Goal: Task Accomplishment & Management: Complete application form

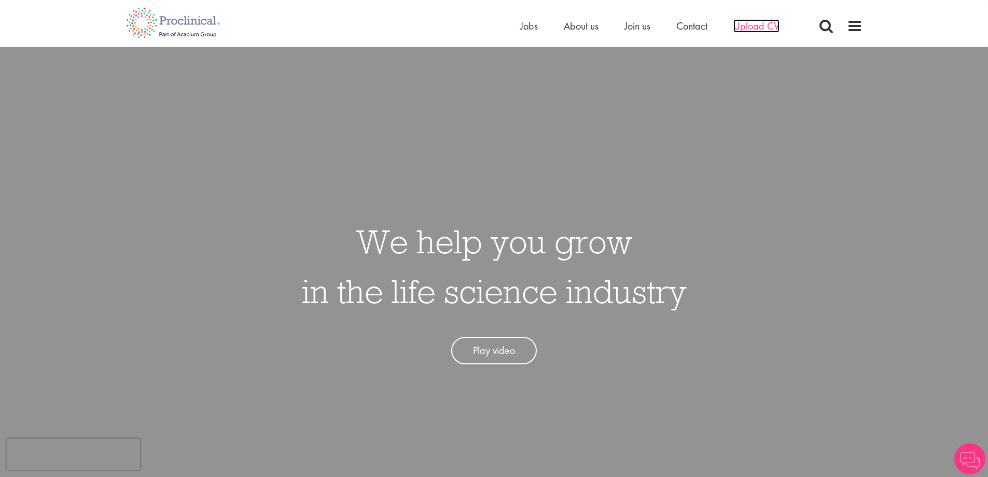
click at [754, 23] on span "Upload CV" at bounding box center [756, 25] width 46 height 13
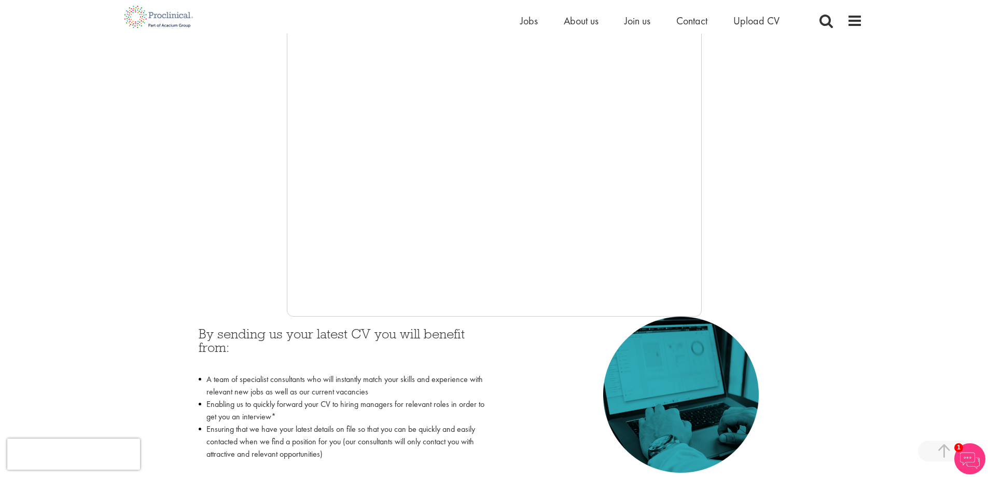
scroll to position [259, 0]
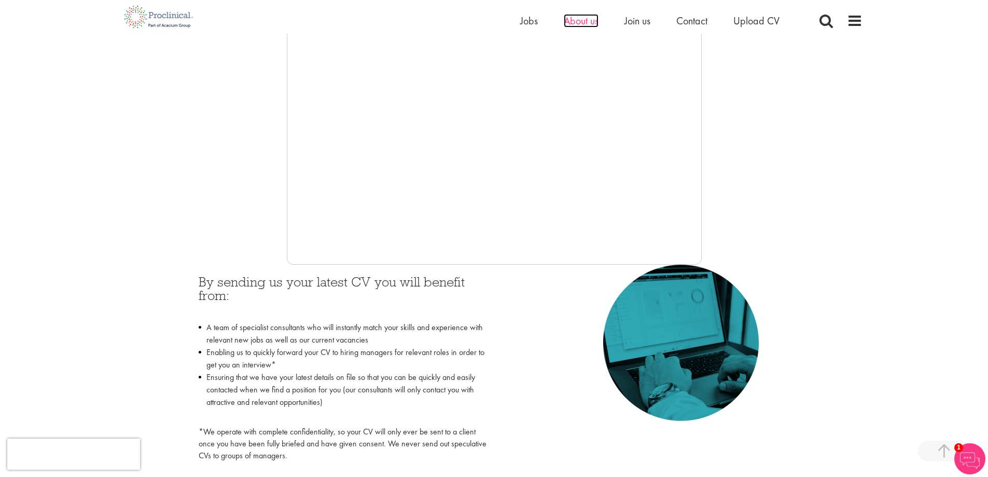
click at [581, 17] on span "About us" at bounding box center [581, 20] width 35 height 13
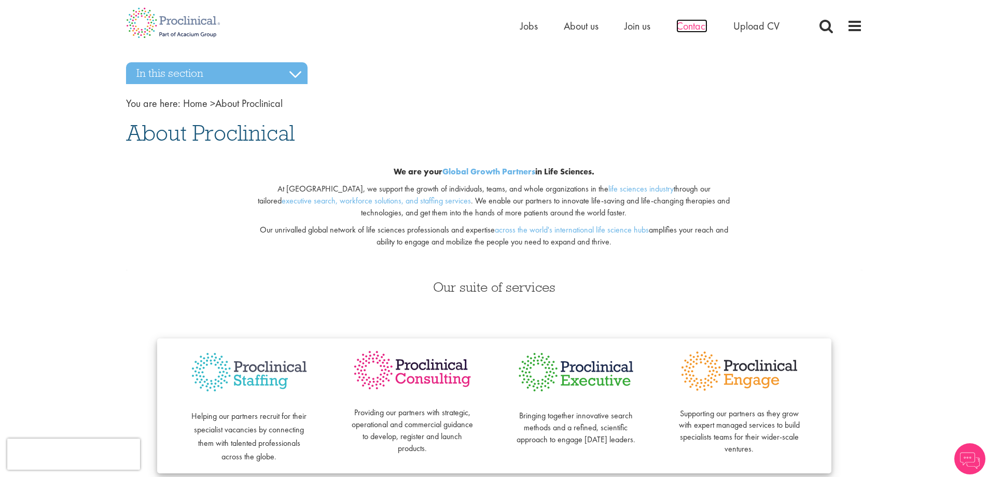
click at [686, 24] on span "Contact" at bounding box center [691, 25] width 31 height 13
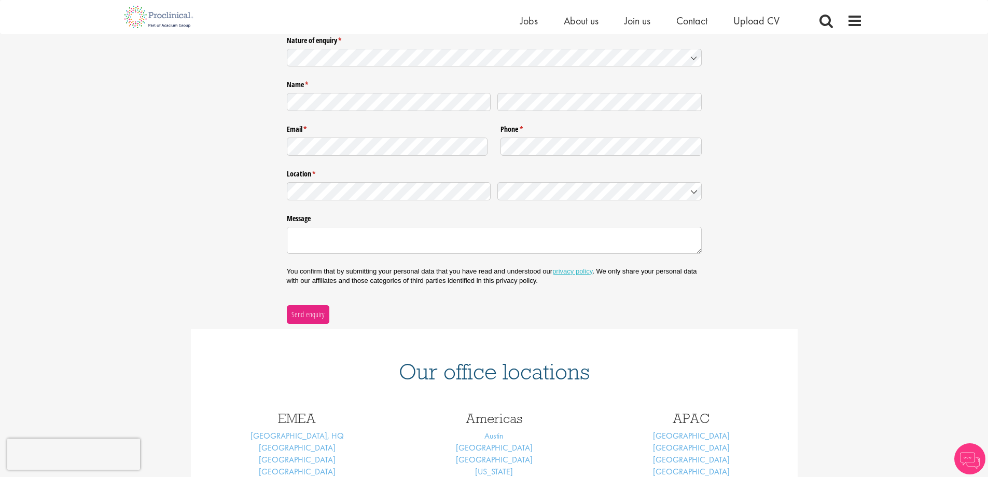
scroll to position [339, 0]
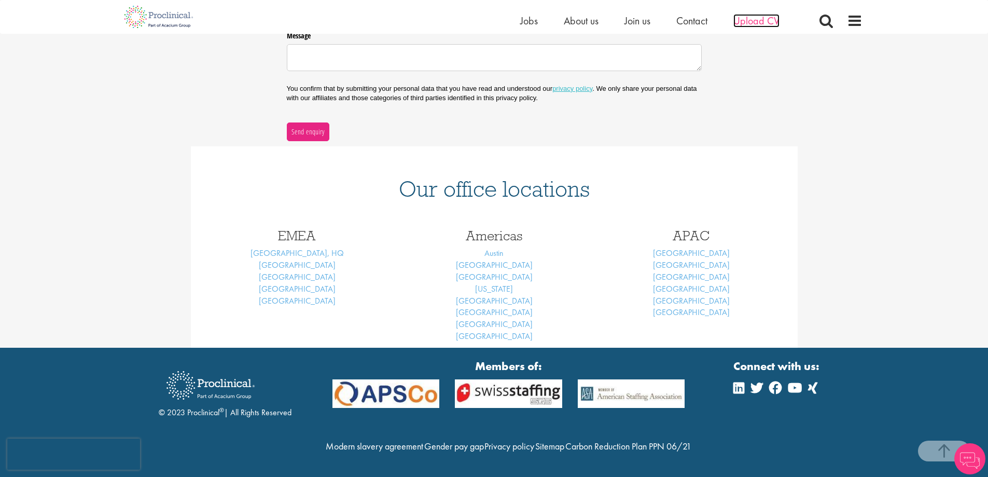
click at [776, 15] on span "Upload CV" at bounding box center [756, 20] width 46 height 13
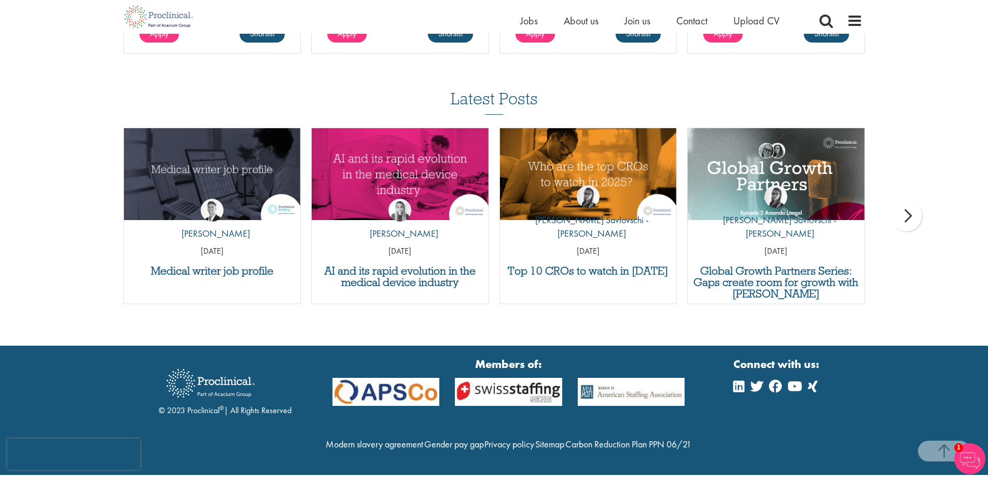
scroll to position [947, 0]
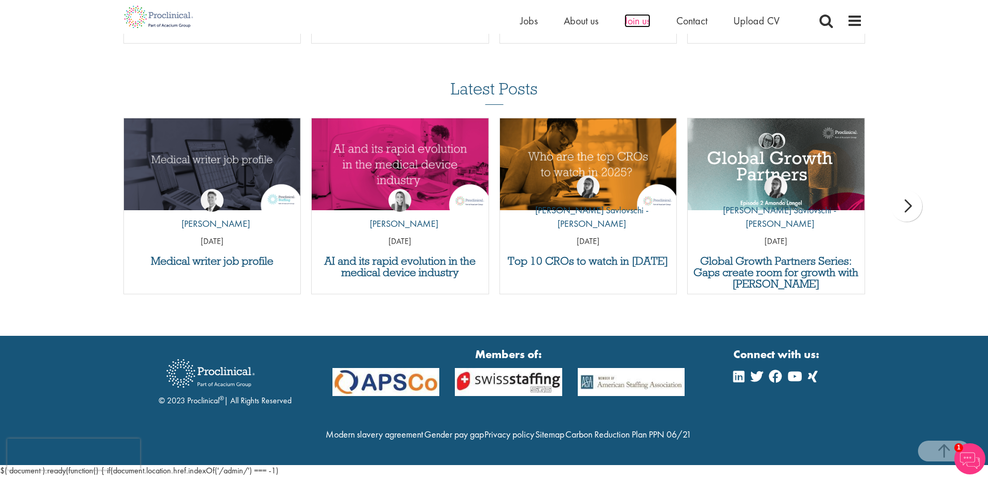
click at [634, 22] on span "Join us" at bounding box center [637, 20] width 26 height 13
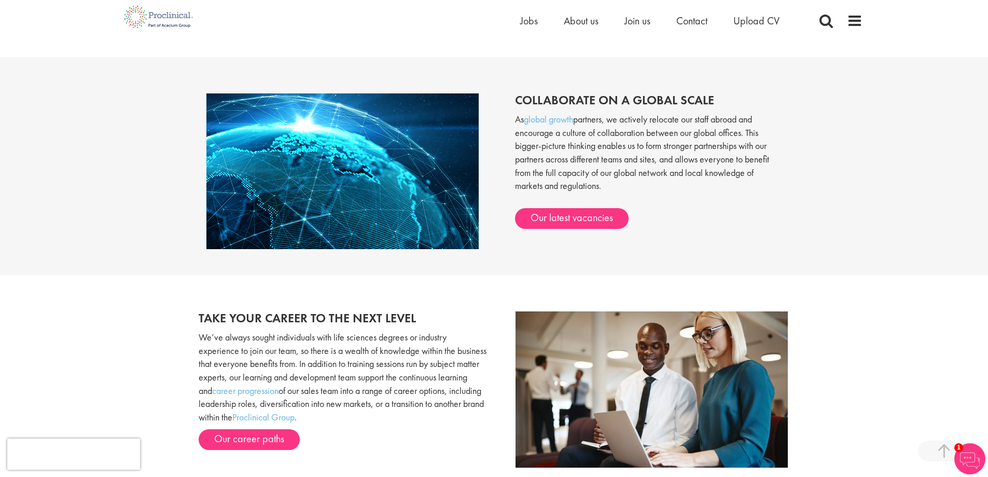
scroll to position [934, 0]
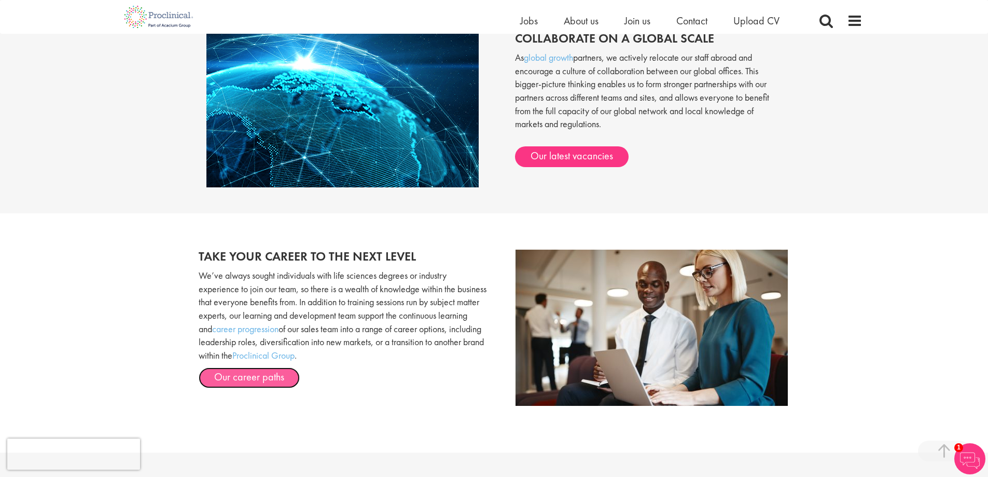
click at [260, 370] on link "Our career paths" at bounding box center [249, 377] width 101 height 21
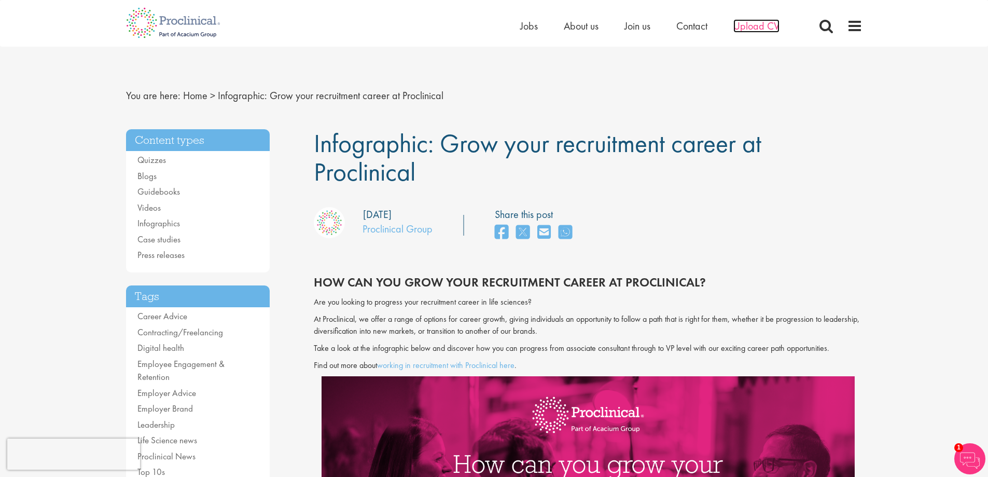
click at [752, 26] on span "Upload CV" at bounding box center [756, 25] width 46 height 13
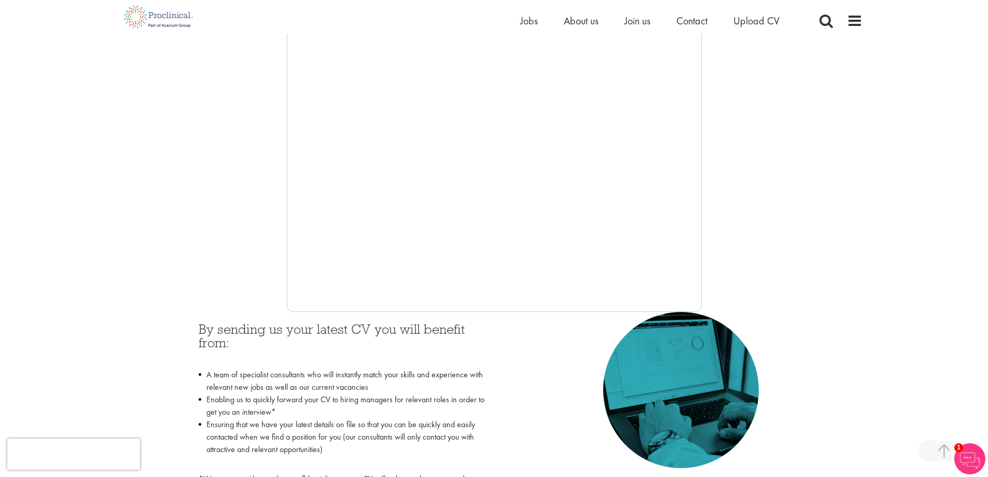
scroll to position [207, 0]
